Goal: Task Accomplishment & Management: Complete application form

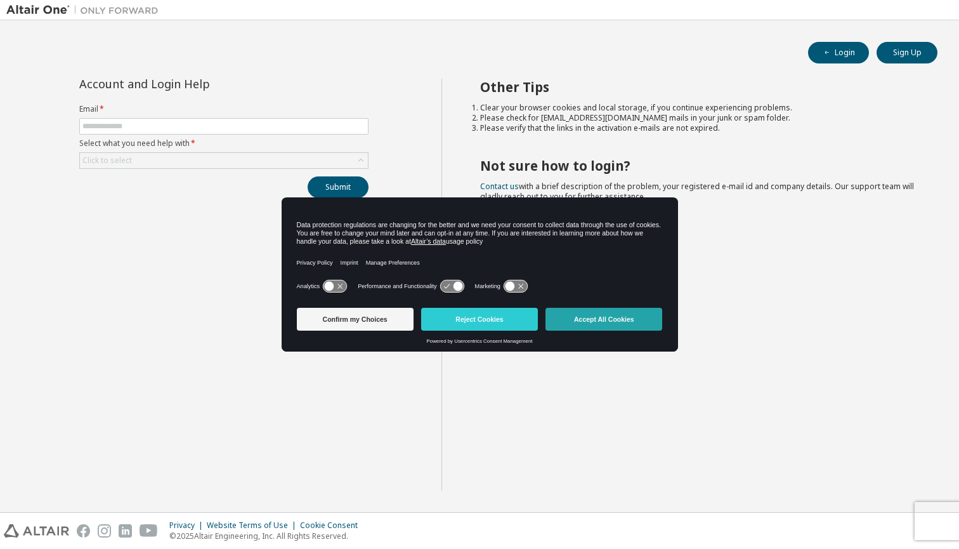
click at [601, 325] on button "Accept All Cookies" at bounding box center [604, 319] width 117 height 23
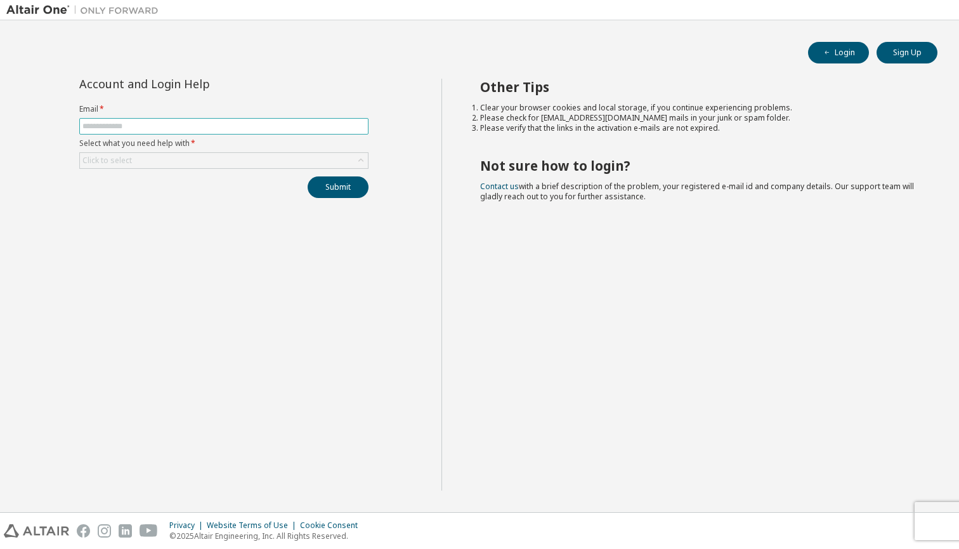
click at [246, 128] on input "text" at bounding box center [223, 126] width 283 height 10
click at [218, 160] on div "Click to select" at bounding box center [224, 160] width 288 height 15
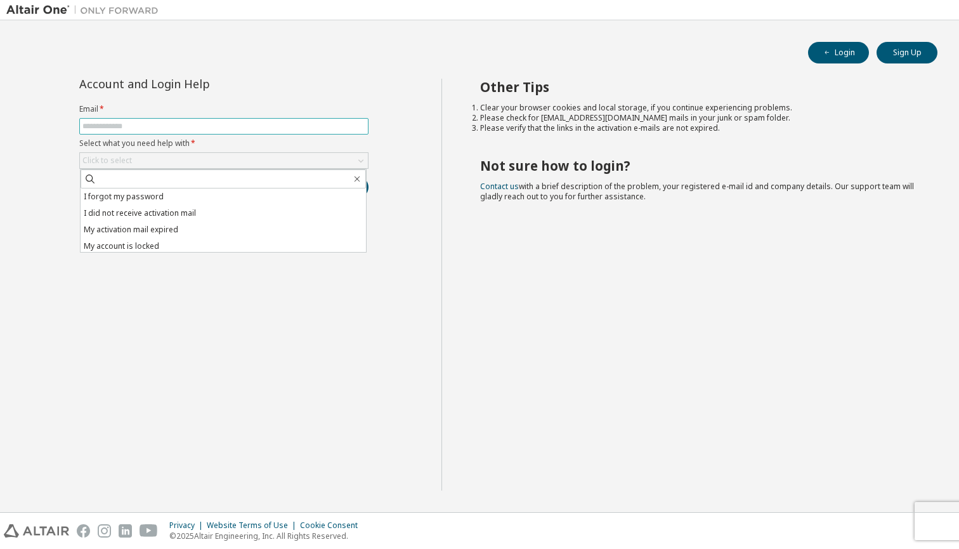
click at [194, 129] on input "text" at bounding box center [223, 126] width 283 height 10
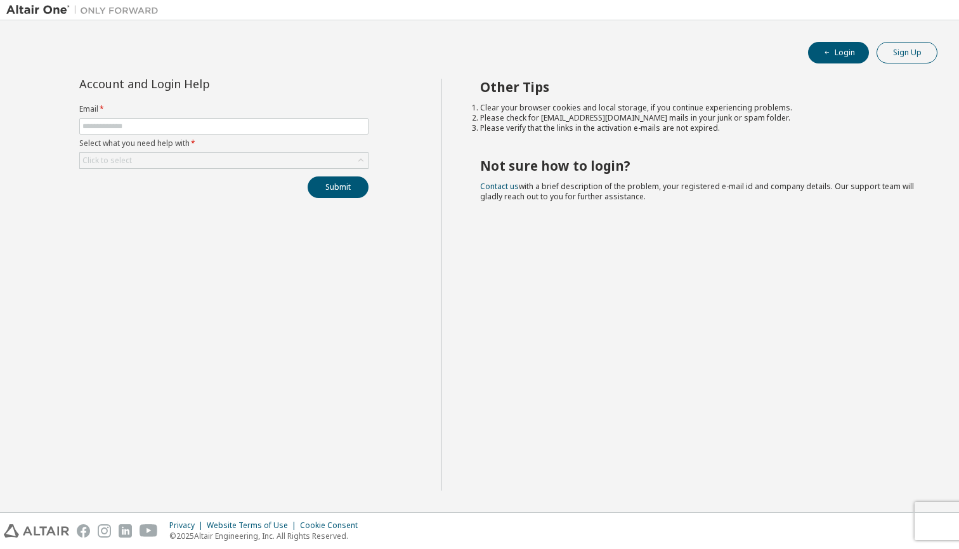
click at [891, 44] on button "Sign Up" at bounding box center [907, 53] width 61 height 22
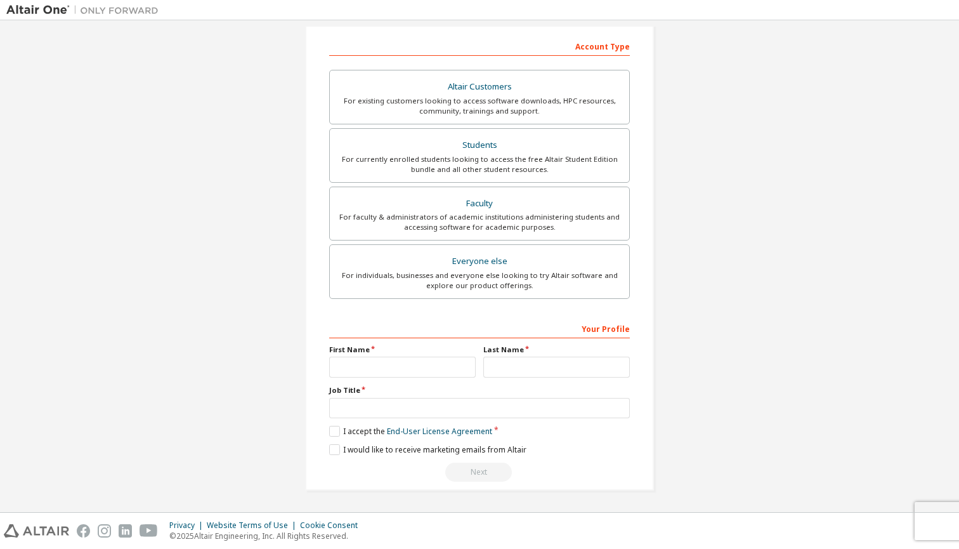
scroll to position [197, 0]
type input "**********"
type input "*"
type input "********"
type input "****"
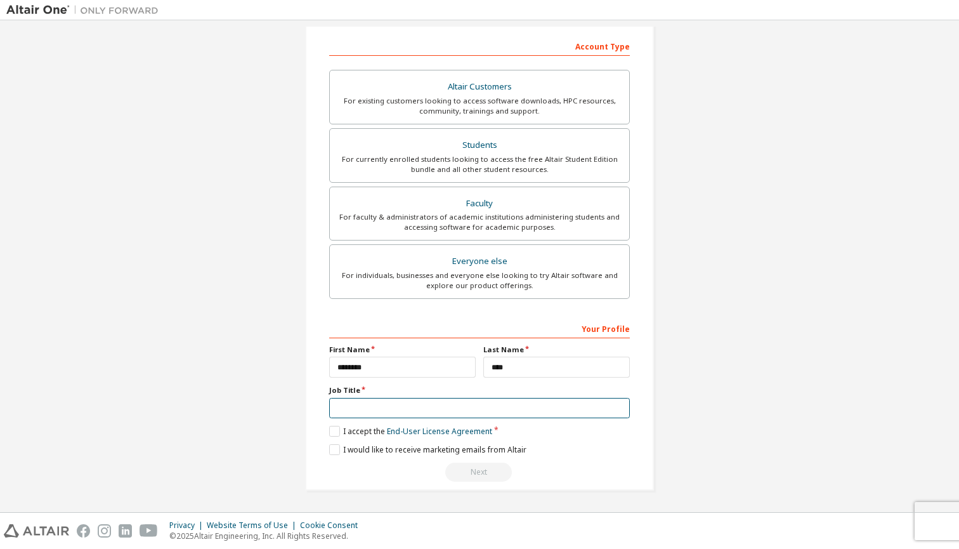
scroll to position [194, 0]
click at [616, 405] on input "text" at bounding box center [479, 408] width 301 height 21
type input "*******"
click at [332, 428] on label "I accept the End-User License Agreement" at bounding box center [410, 431] width 163 height 11
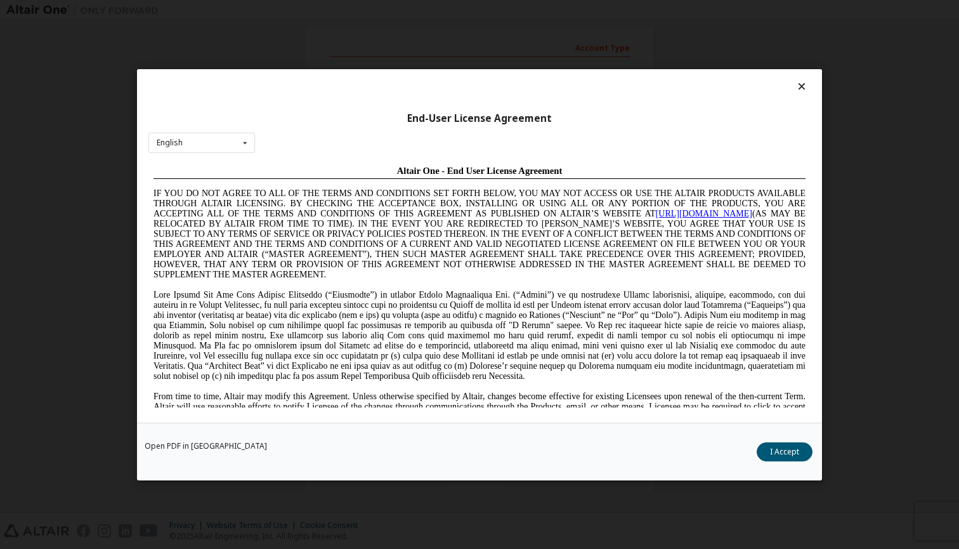
scroll to position [0, 0]
click at [770, 445] on button "I Accept" at bounding box center [785, 451] width 56 height 19
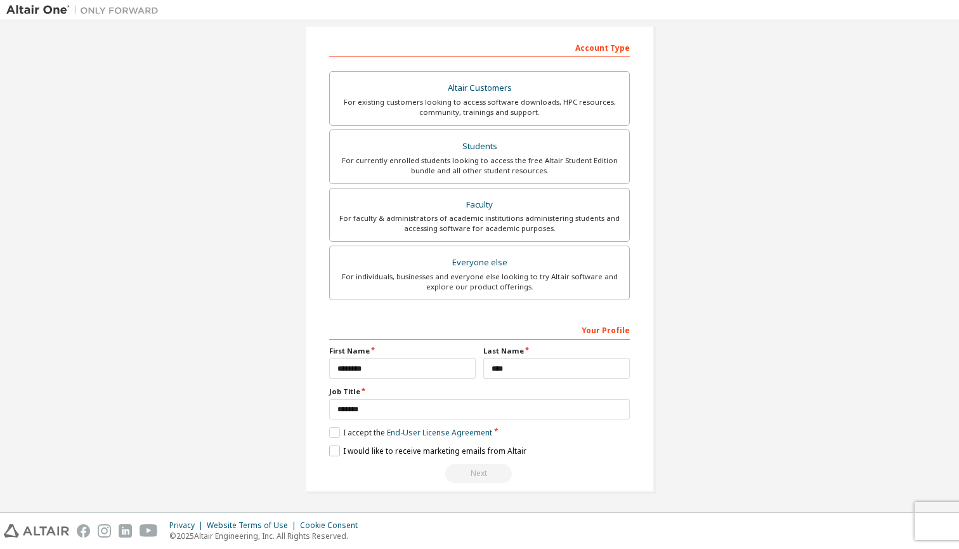
click at [336, 451] on label "I would like to receive marketing emails from Altair" at bounding box center [427, 450] width 197 height 11
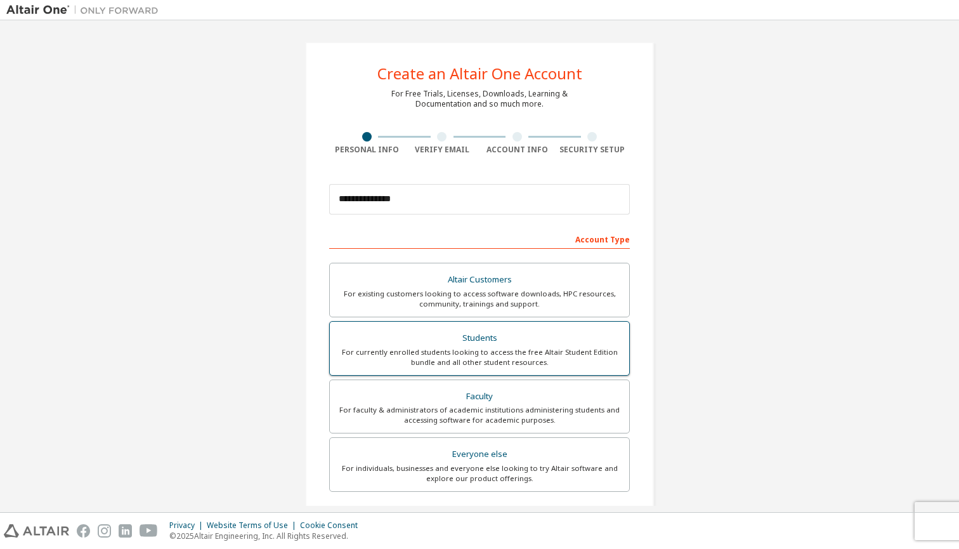
click at [519, 335] on div "Students" at bounding box center [479, 338] width 284 height 18
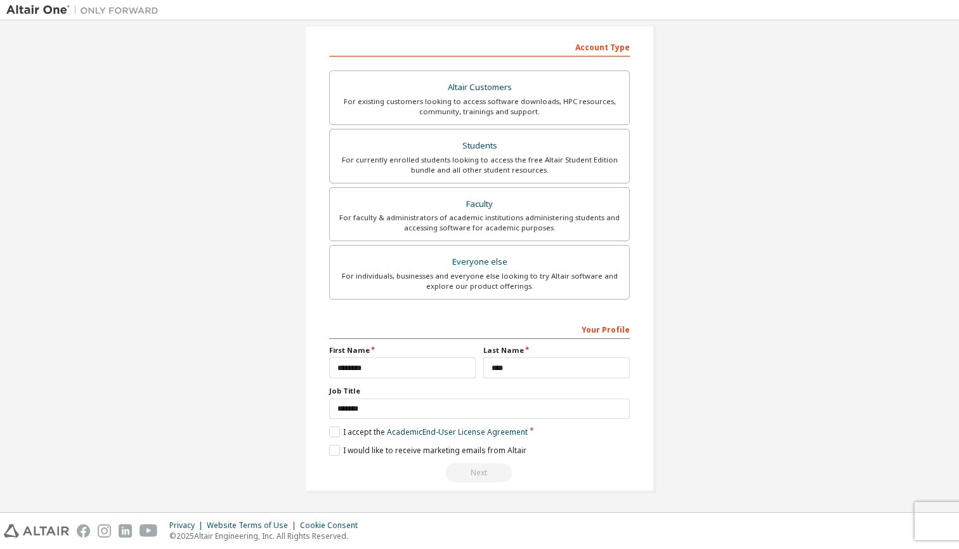
scroll to position [192, 0]
click at [332, 427] on label "I accept the Academic End-User License Agreement" at bounding box center [428, 432] width 199 height 11
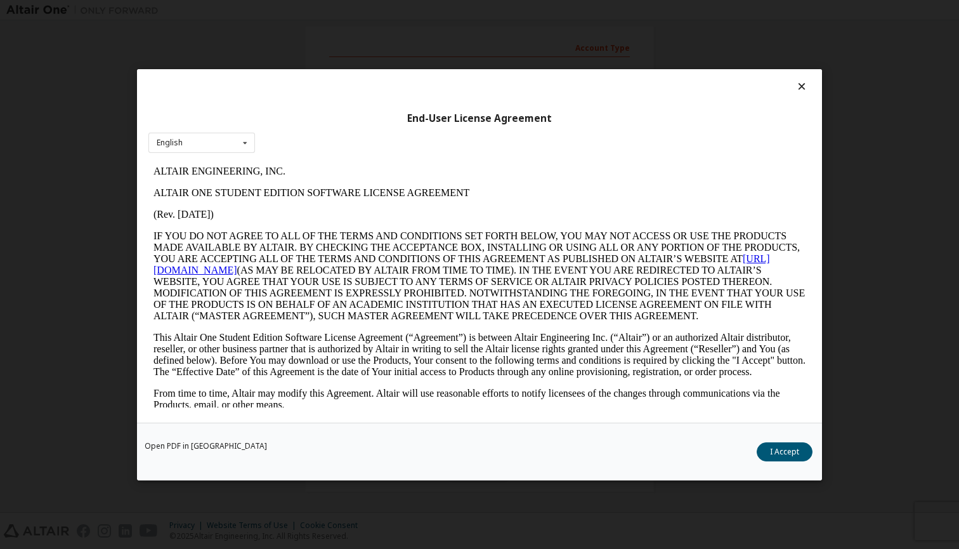
scroll to position [0, 0]
click at [778, 436] on div "Open PDF in New Tab I Accept" at bounding box center [479, 451] width 685 height 58
click at [775, 449] on button "I Accept" at bounding box center [785, 451] width 56 height 19
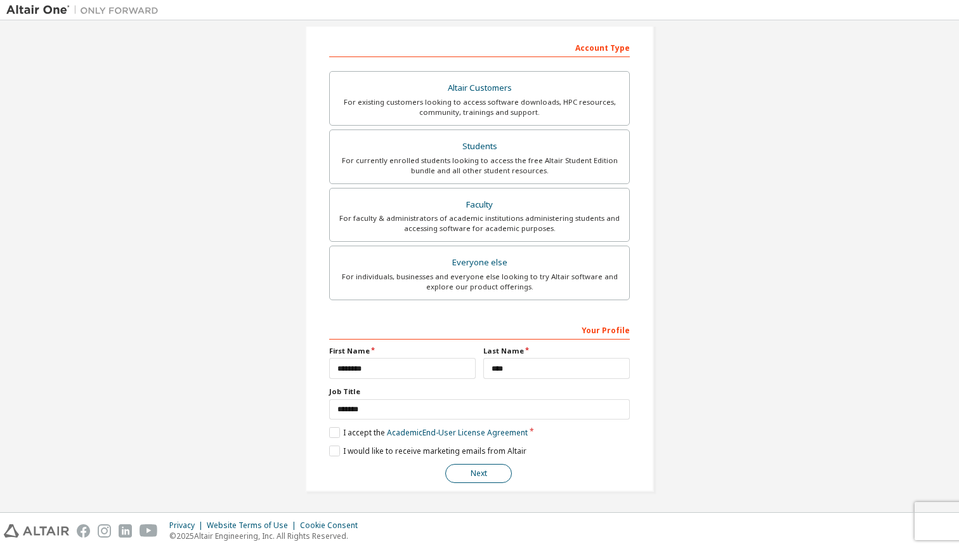
click at [462, 469] on button "Next" at bounding box center [478, 473] width 67 height 19
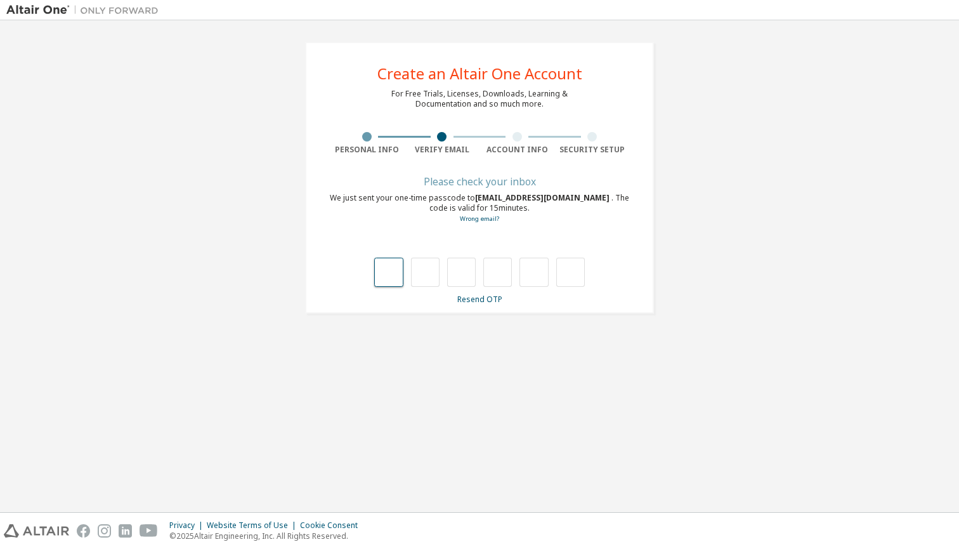
type input "*"
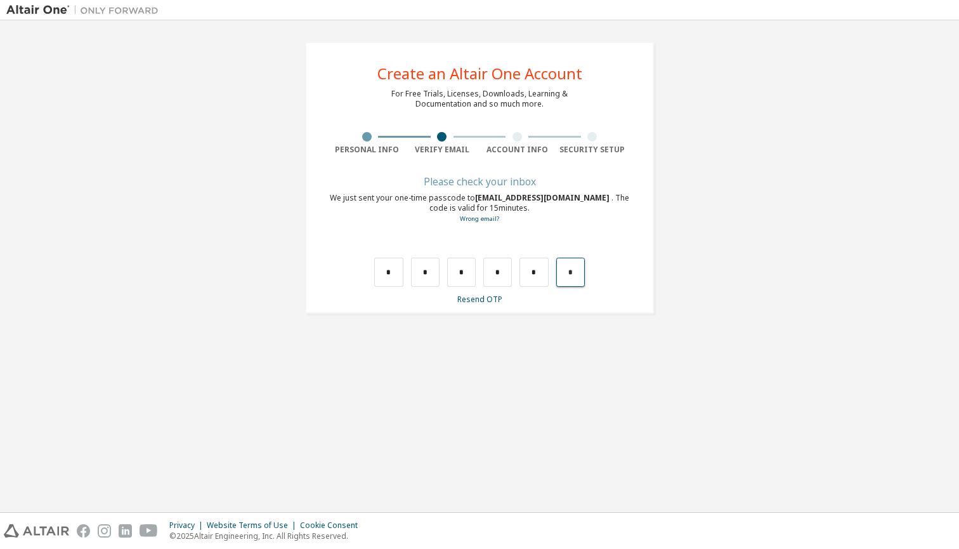
type input "*"
